Goal: Find specific page/section: Find specific page/section

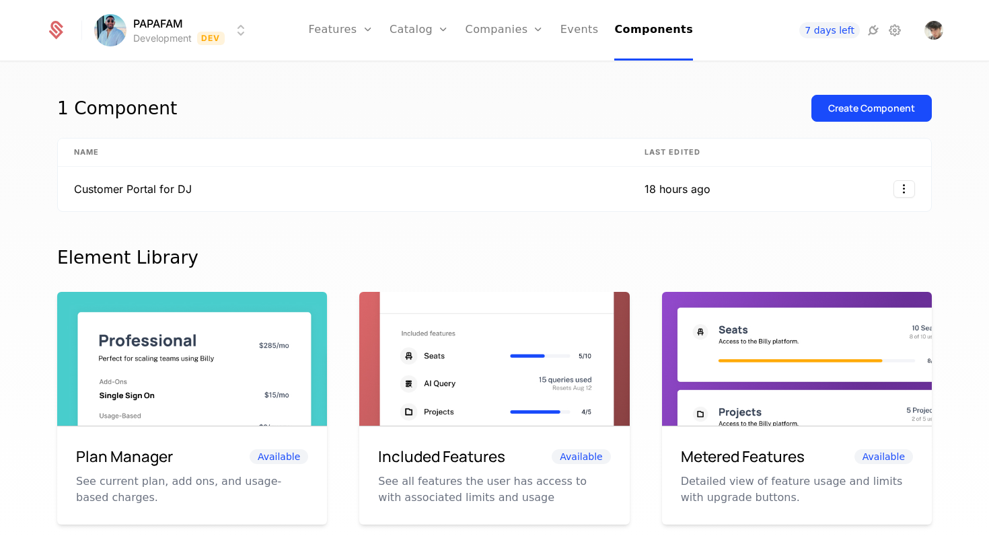
scroll to position [121, 0]
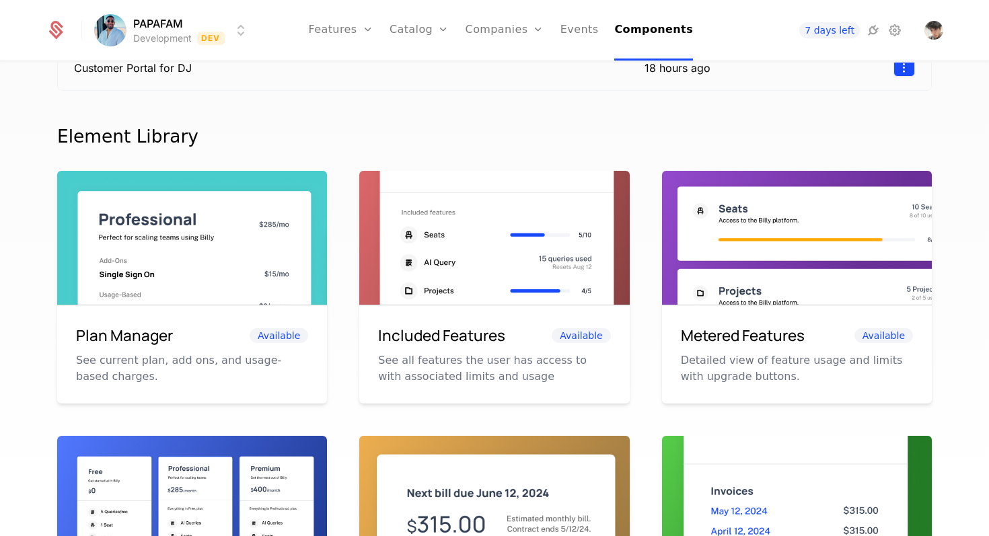
click at [906, 70] on html "PAPAFAM Development Dev Features Features Flags Catalog Plans Add Ons Configura…" at bounding box center [494, 268] width 989 height 536
click at [796, 139] on div "Edit" at bounding box center [808, 131] width 24 height 19
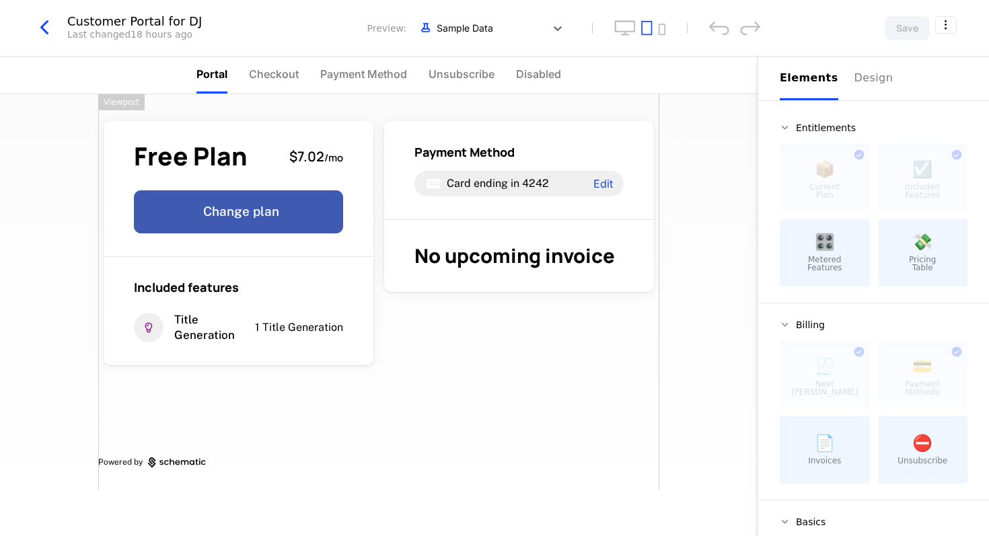
click at [48, 26] on icon "button" at bounding box center [44, 27] width 24 height 24
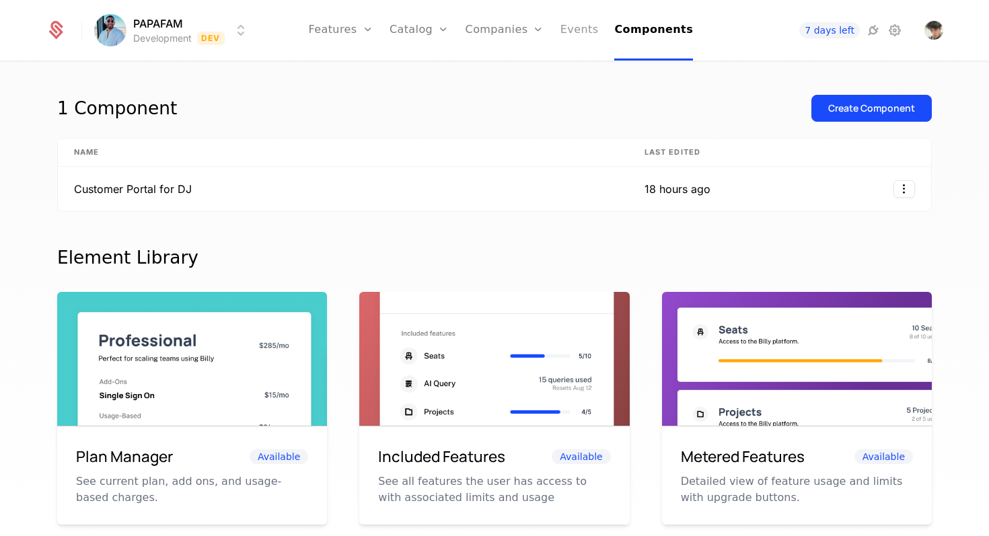
click at [582, 36] on link "Events" at bounding box center [579, 30] width 38 height 61
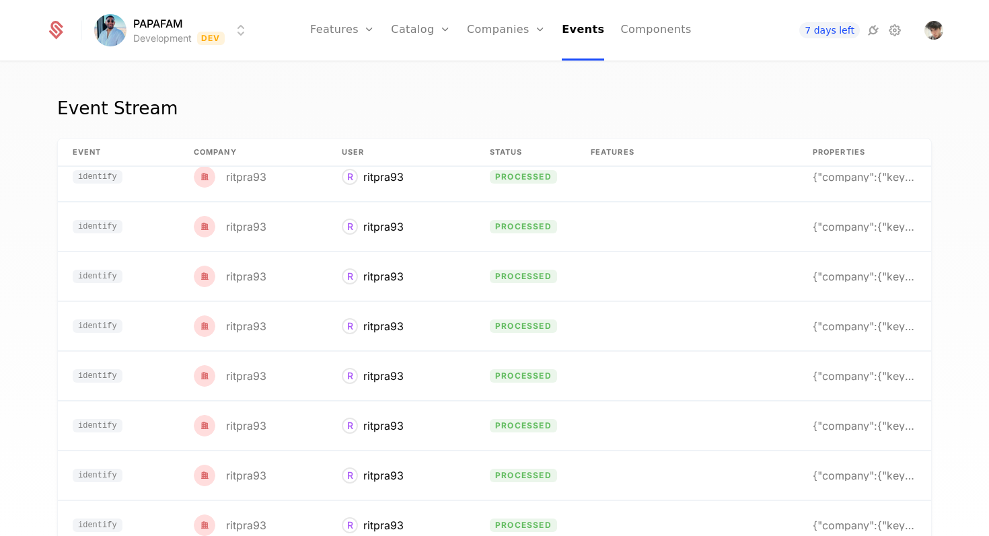
scroll to position [422, 103]
